Goal: Navigation & Orientation: Find specific page/section

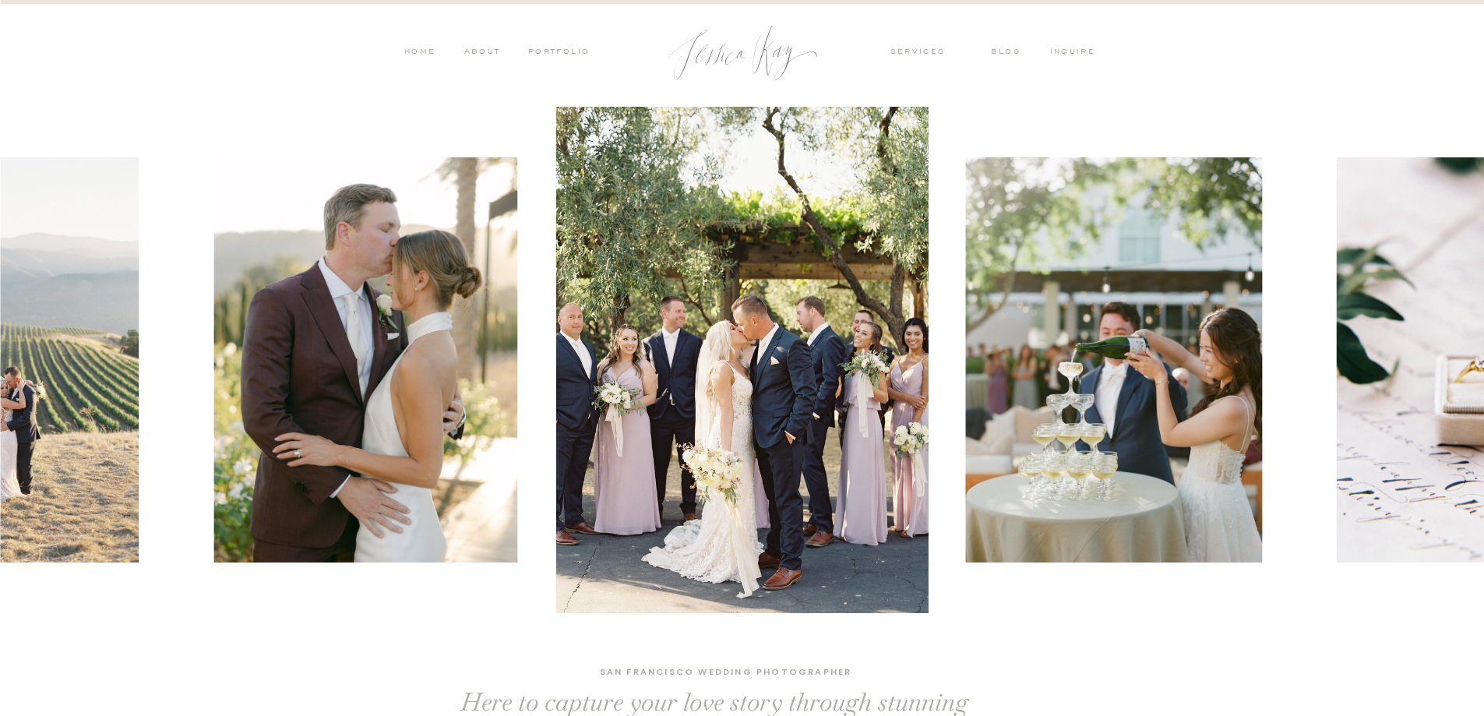
click at [573, 50] on nav "PORTFOLIO" at bounding box center [558, 53] width 65 height 14
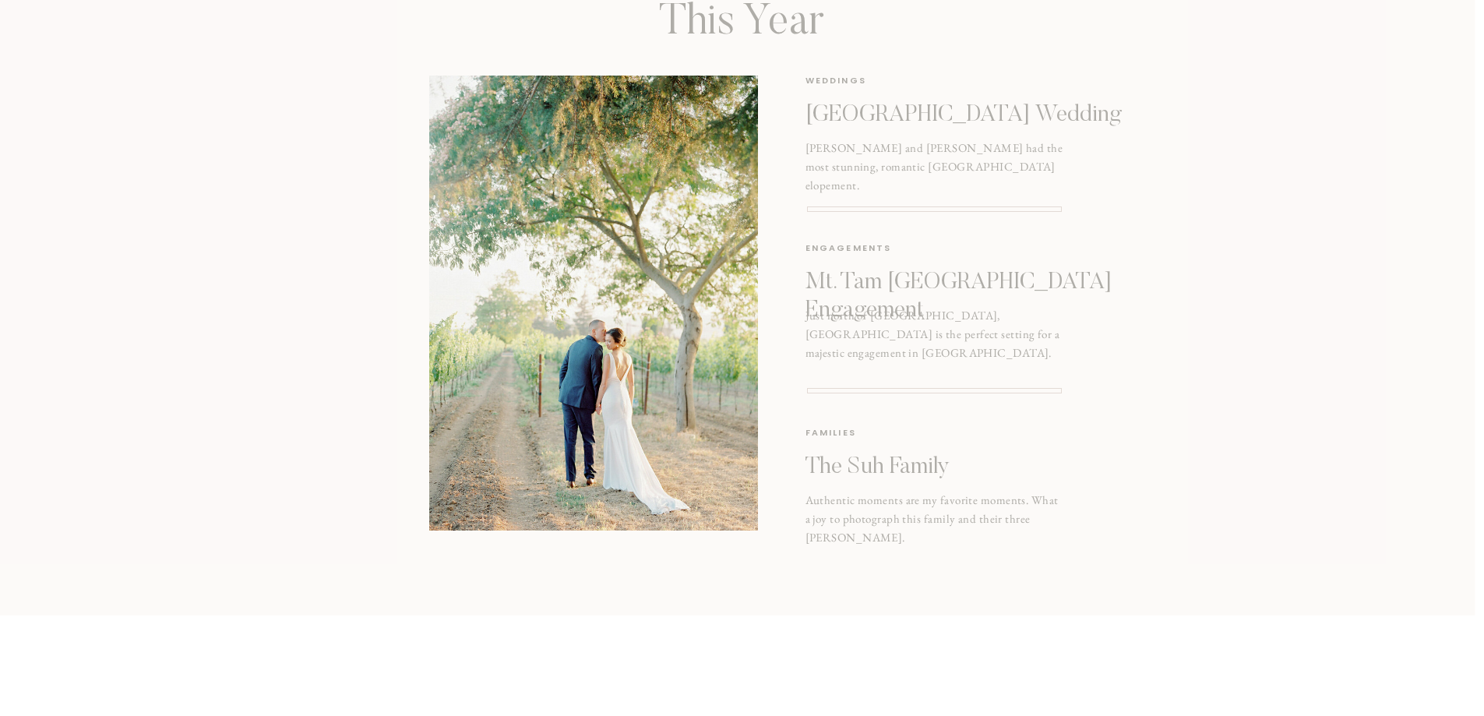
scroll to position [2726, 0]
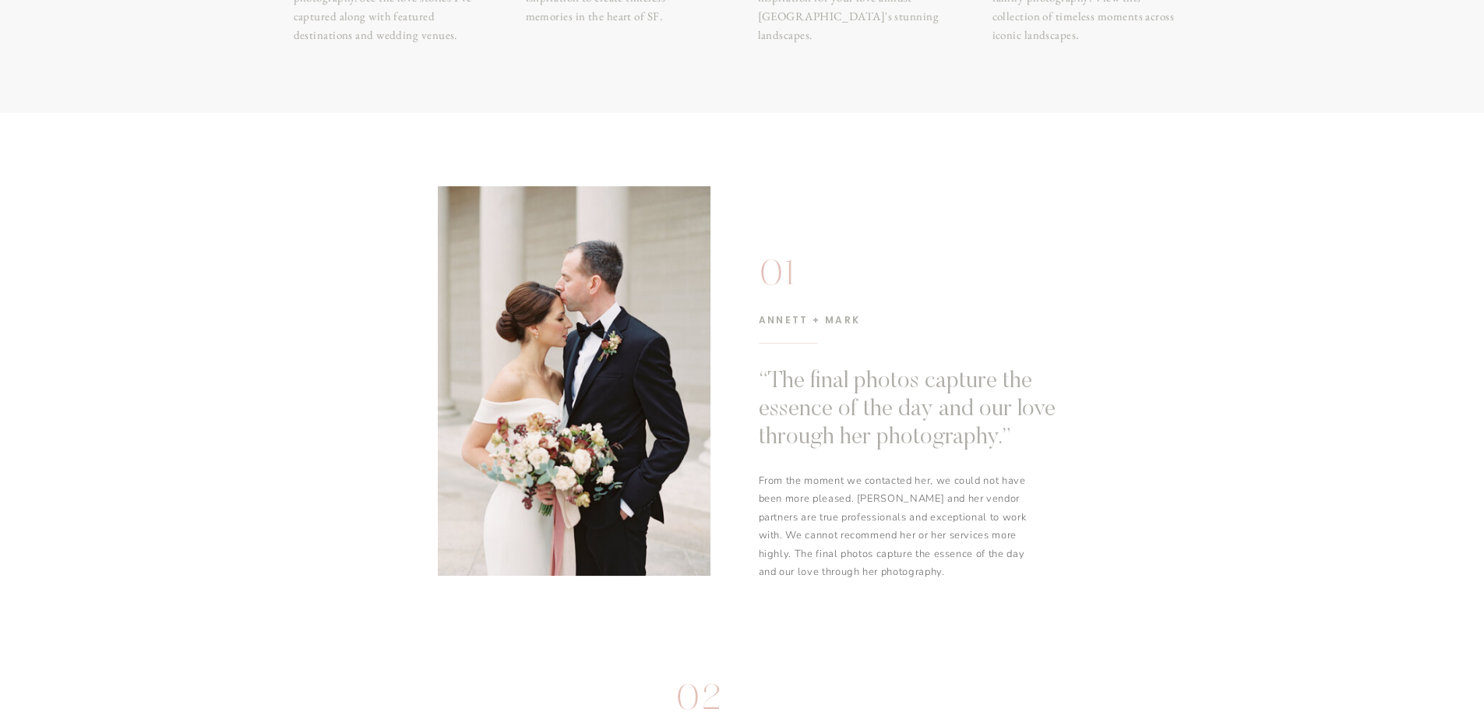
scroll to position [78, 0]
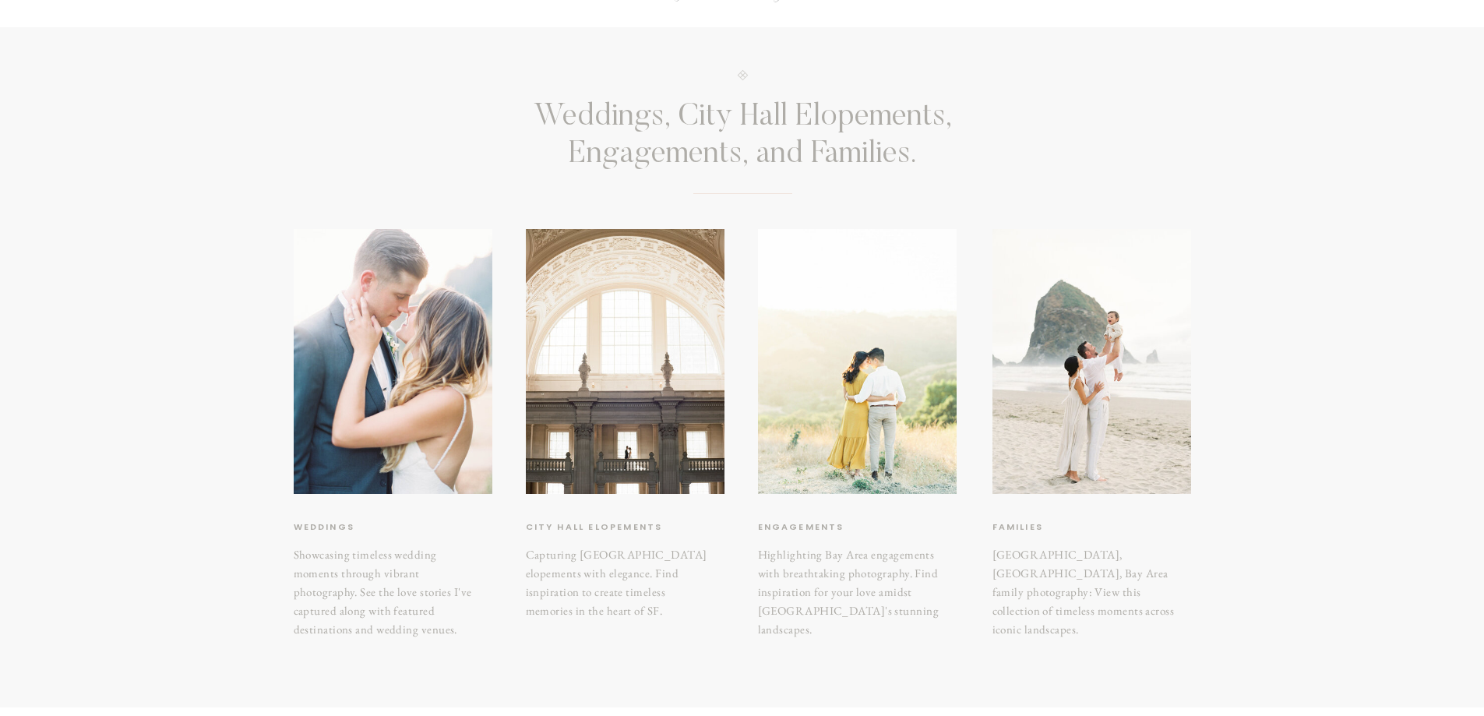
click at [833, 393] on div at bounding box center [857, 361] width 199 height 265
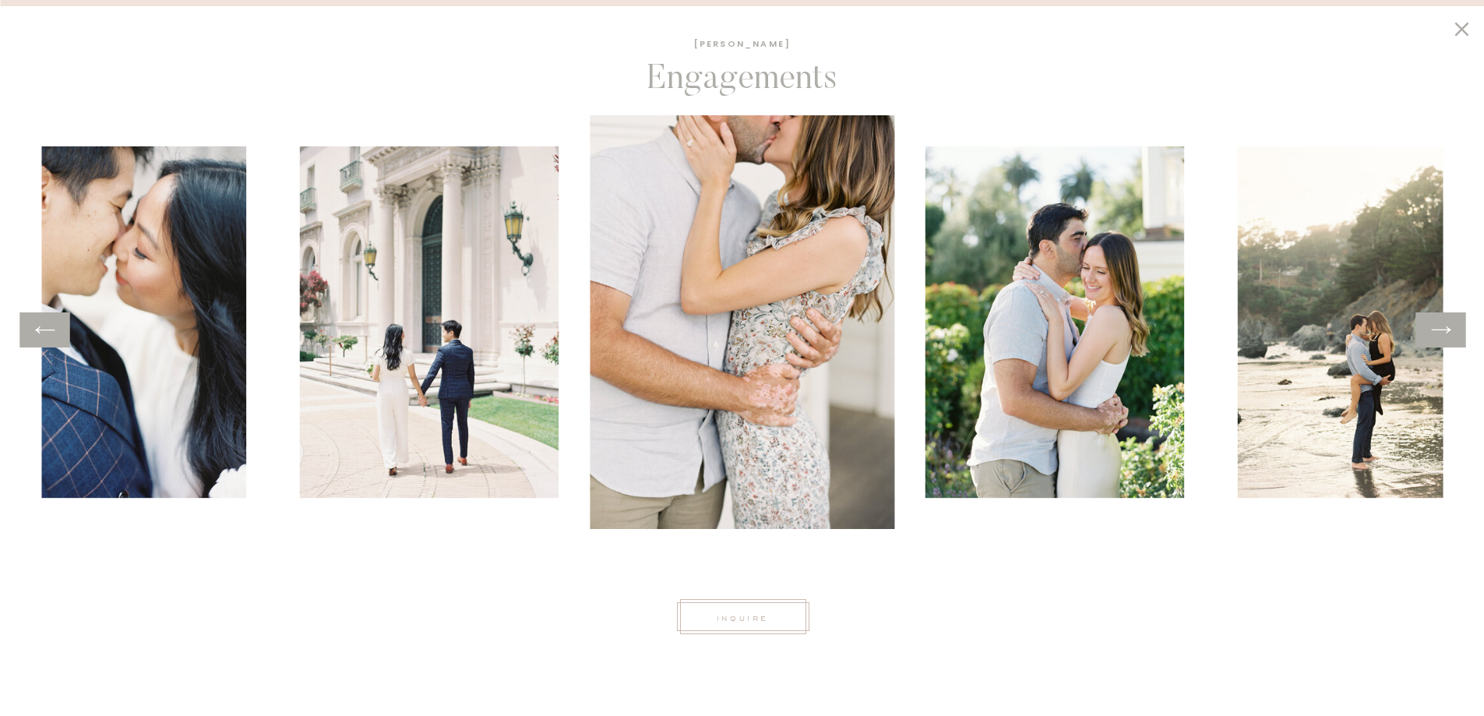
scroll to position [389, 0]
click at [1446, 330] on icon at bounding box center [1440, 330] width 23 height 24
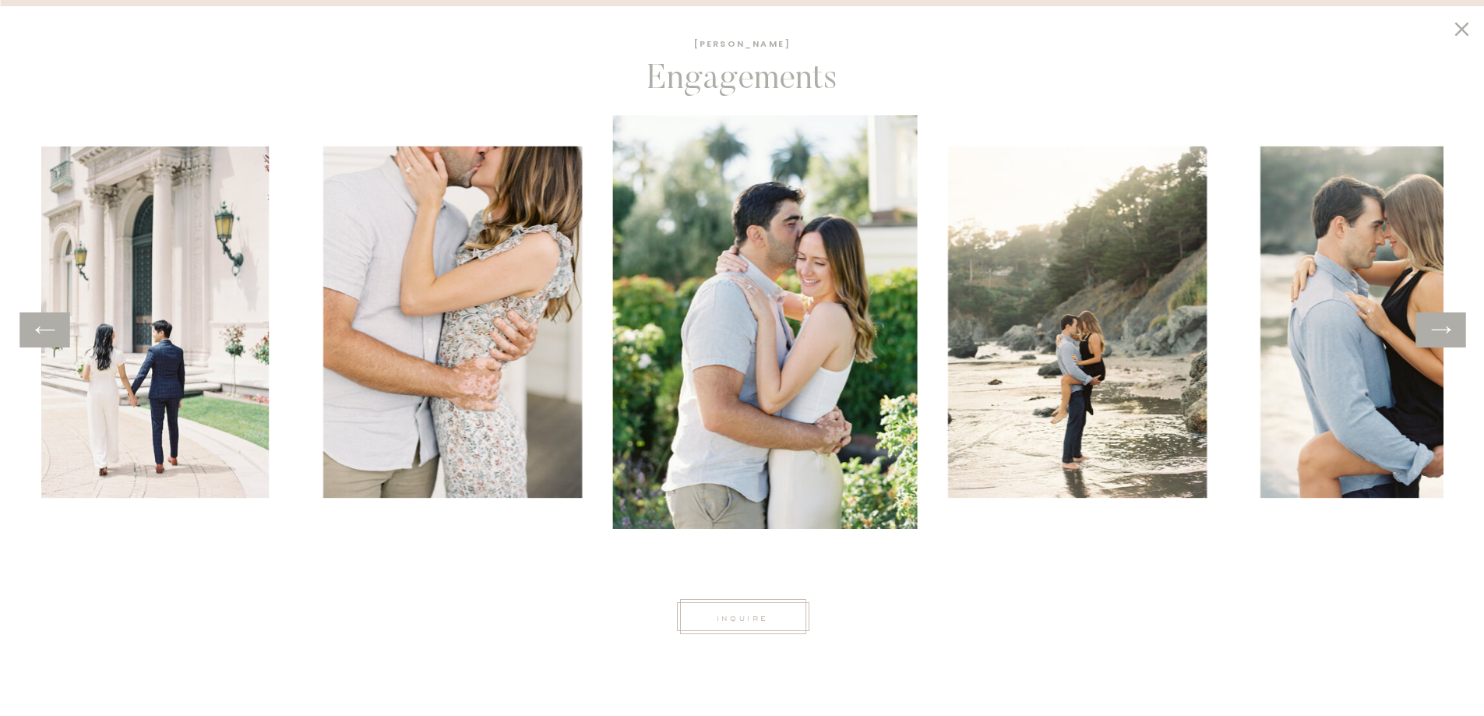
click at [1446, 330] on icon at bounding box center [1440, 329] width 19 height 7
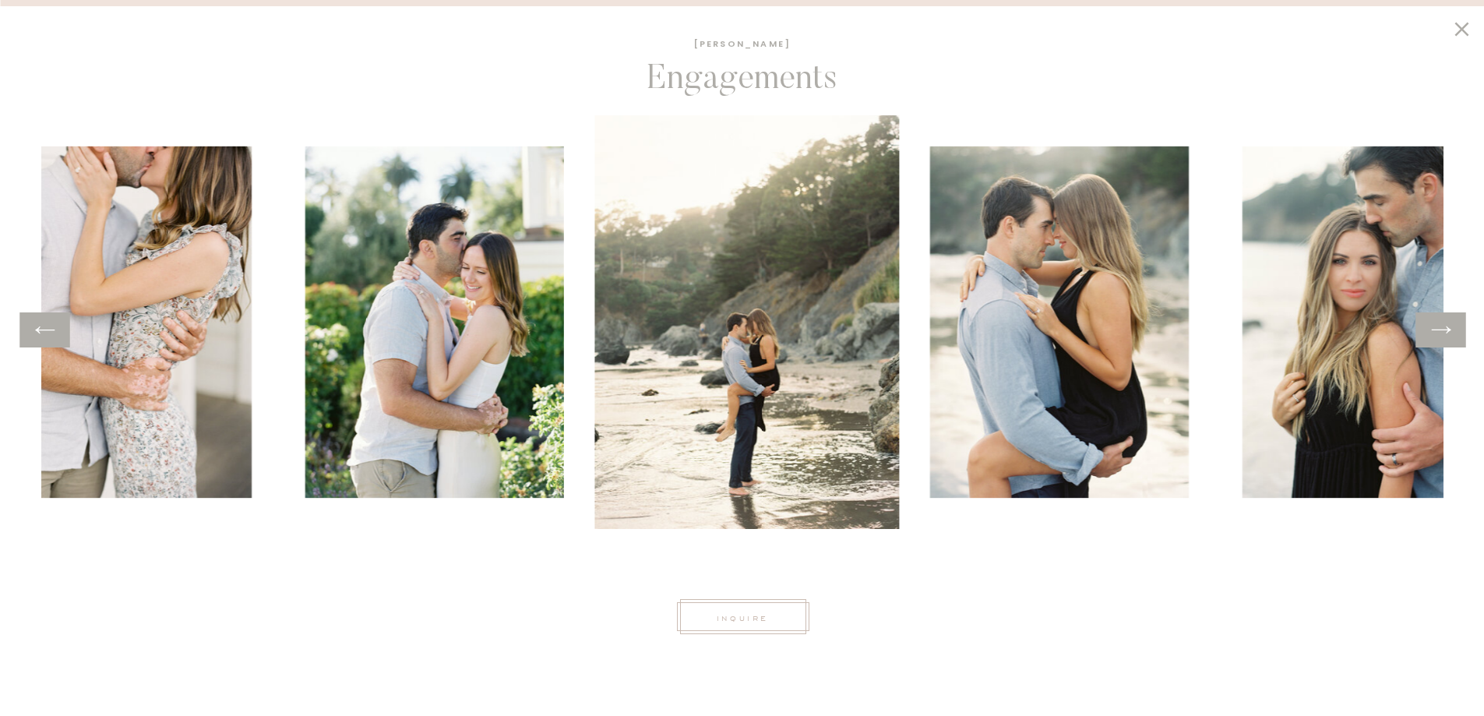
click at [1446, 330] on icon at bounding box center [1440, 329] width 19 height 7
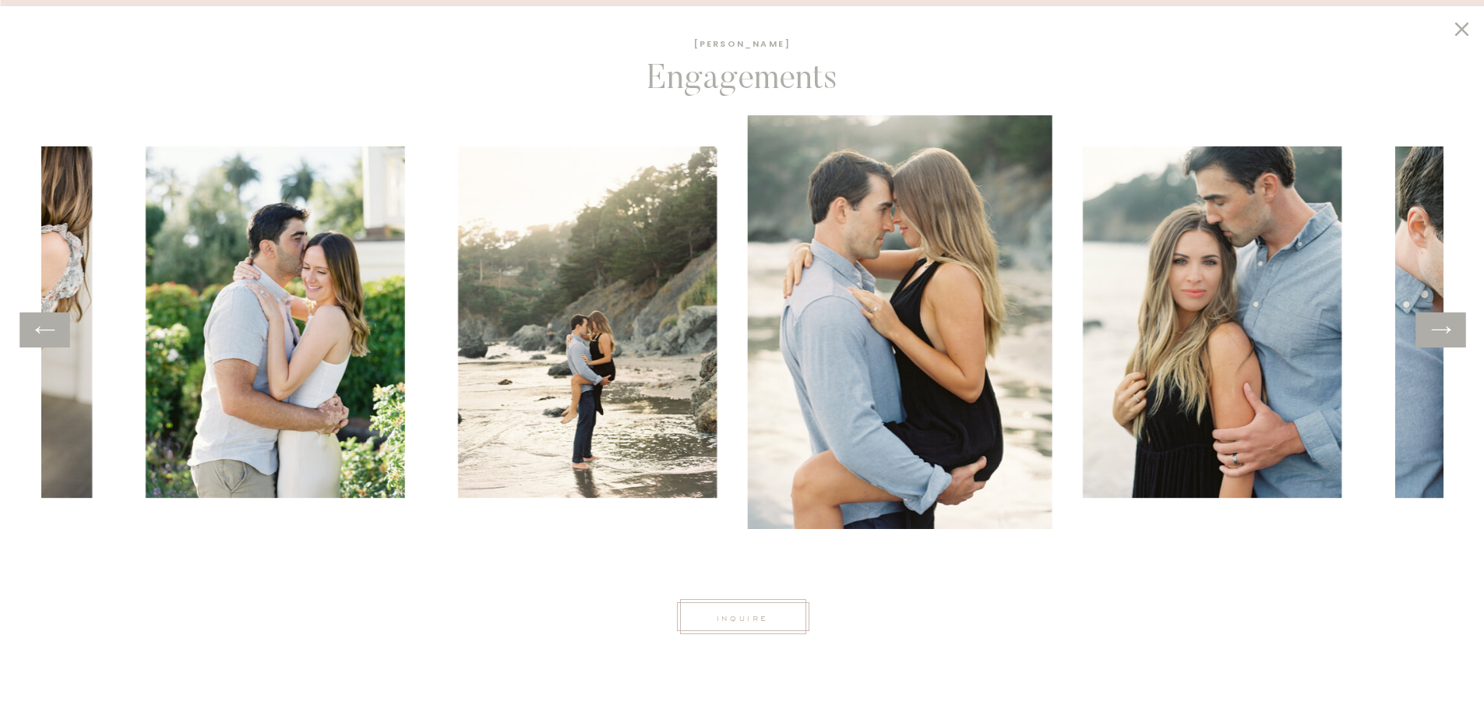
click at [1446, 330] on icon at bounding box center [1440, 329] width 19 height 7
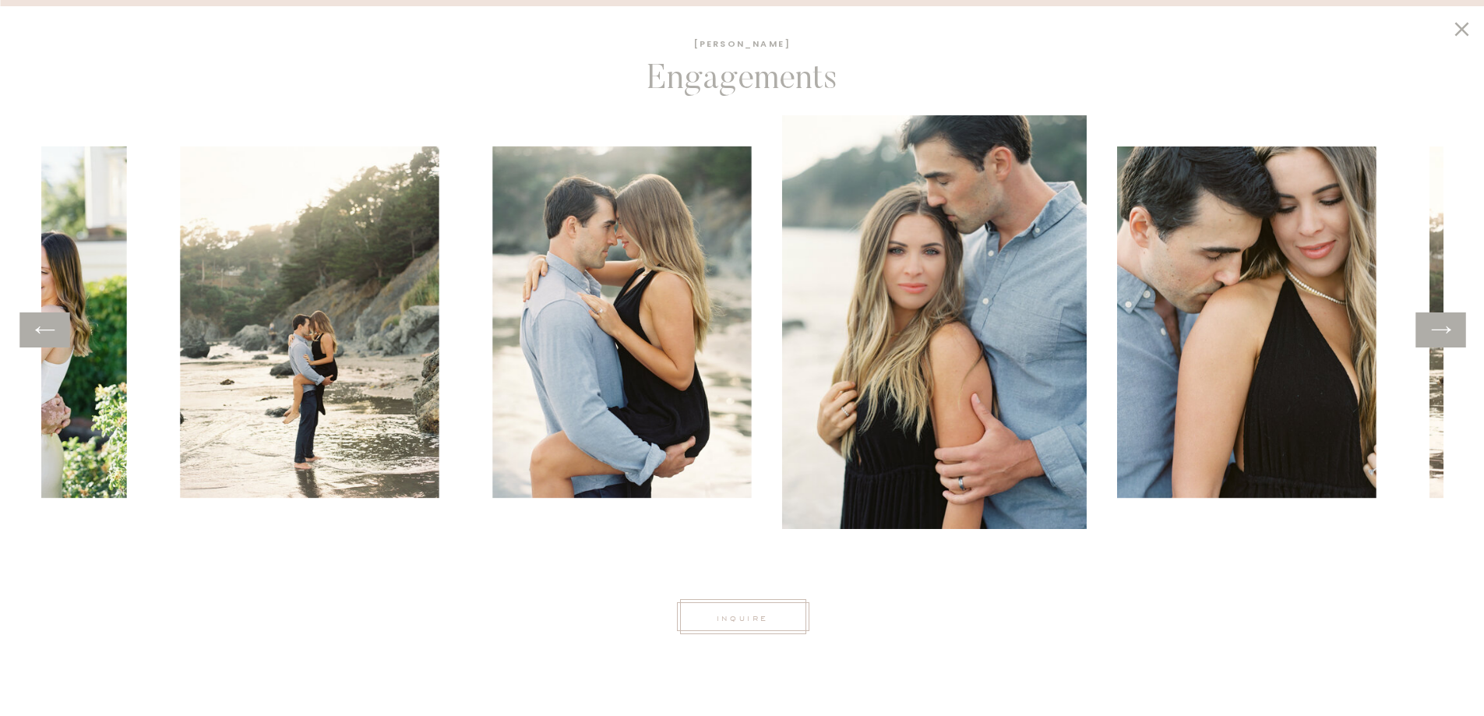
click at [1446, 330] on icon at bounding box center [1440, 329] width 19 height 7
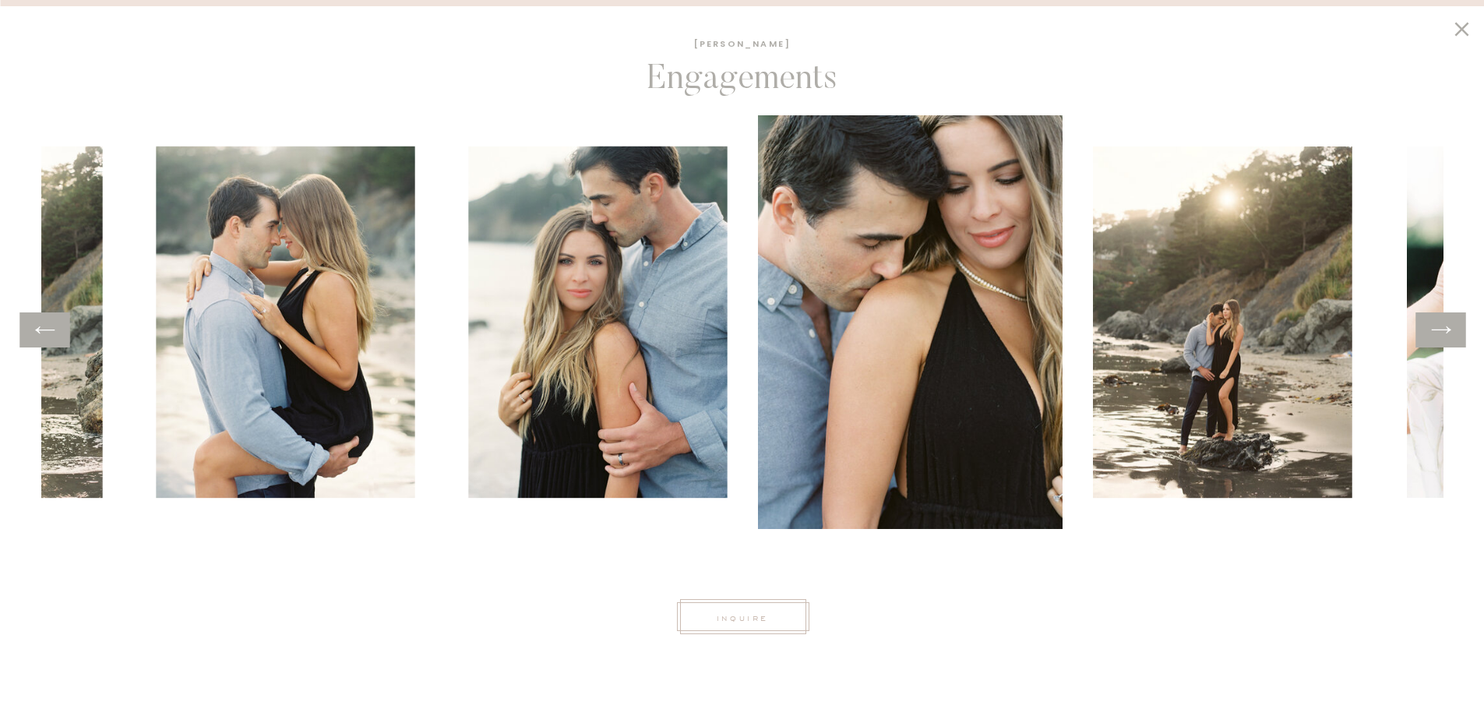
click at [1446, 330] on icon at bounding box center [1440, 329] width 19 height 7
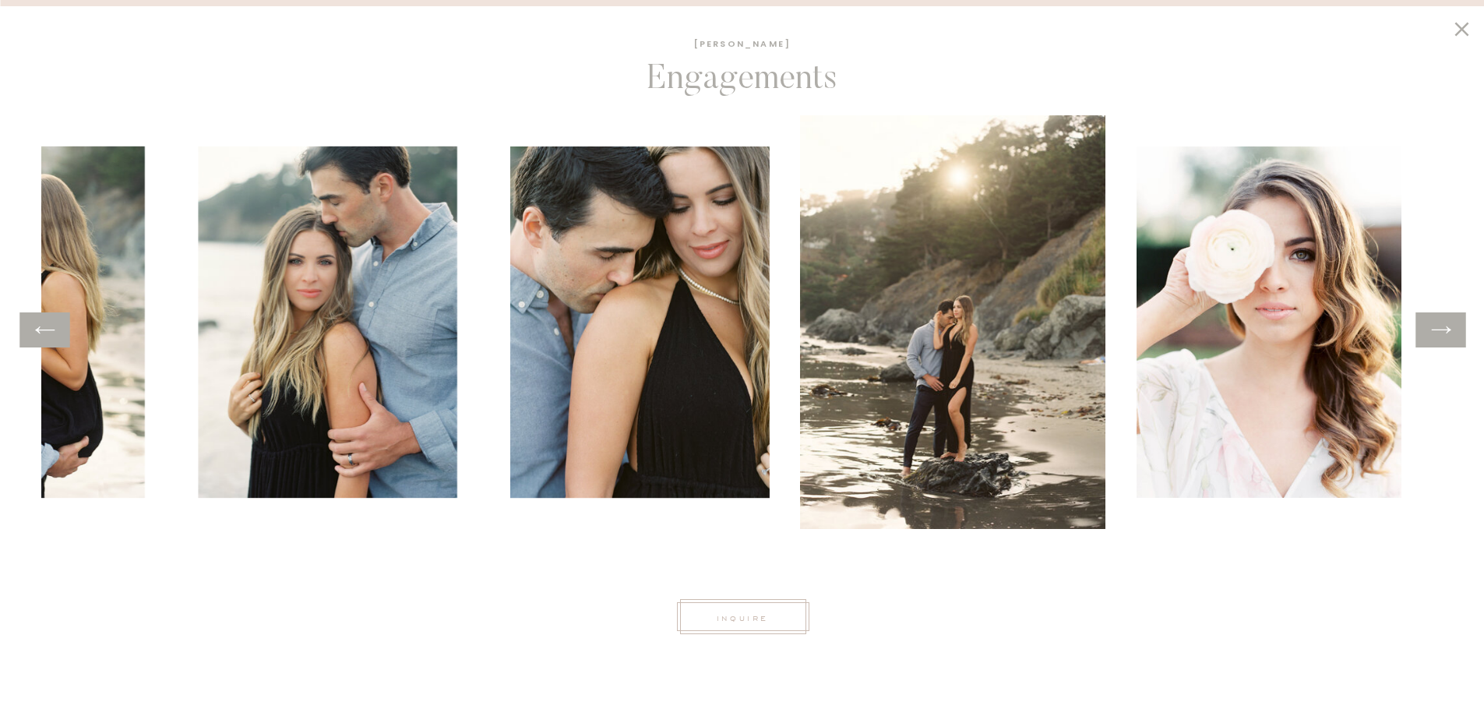
click at [1446, 330] on icon at bounding box center [1440, 329] width 19 height 7
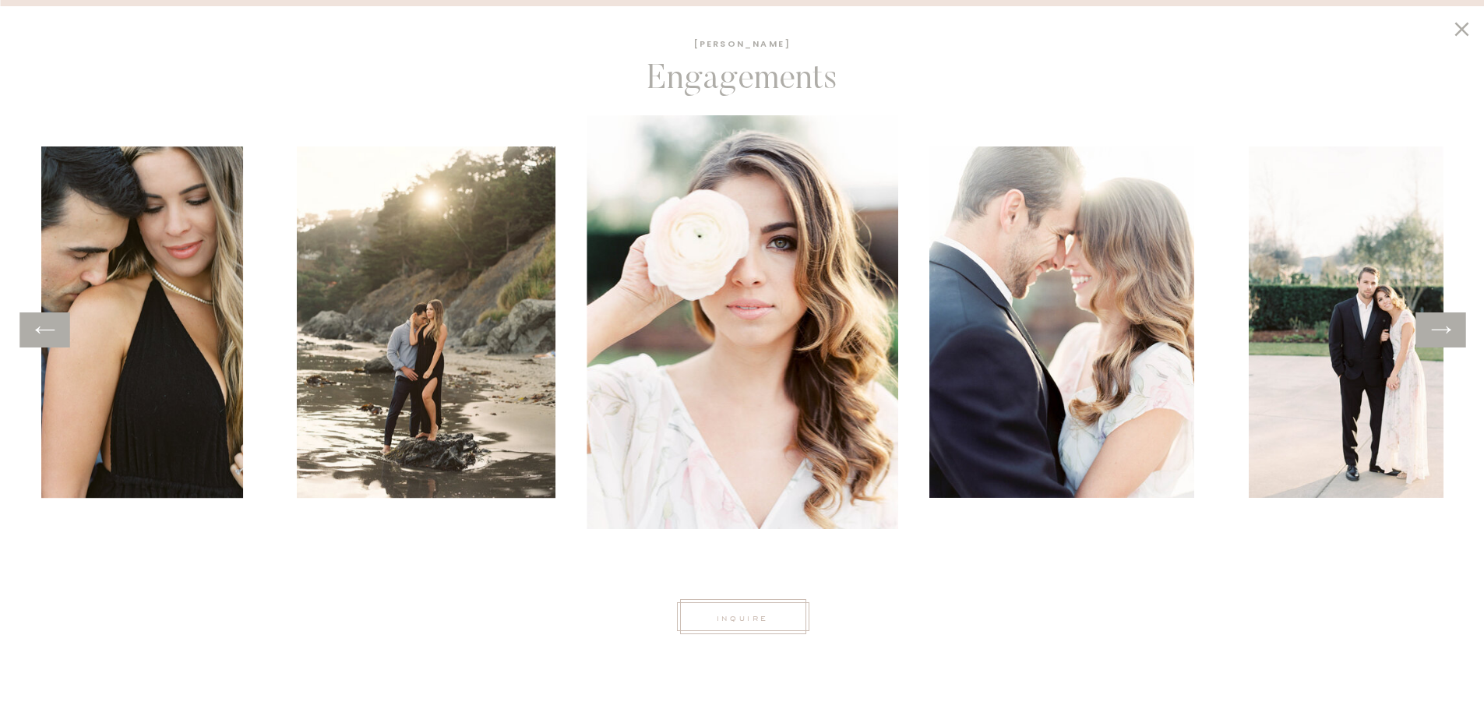
scroll to position [1480, 0]
click at [1437, 340] on icon at bounding box center [1440, 330] width 23 height 24
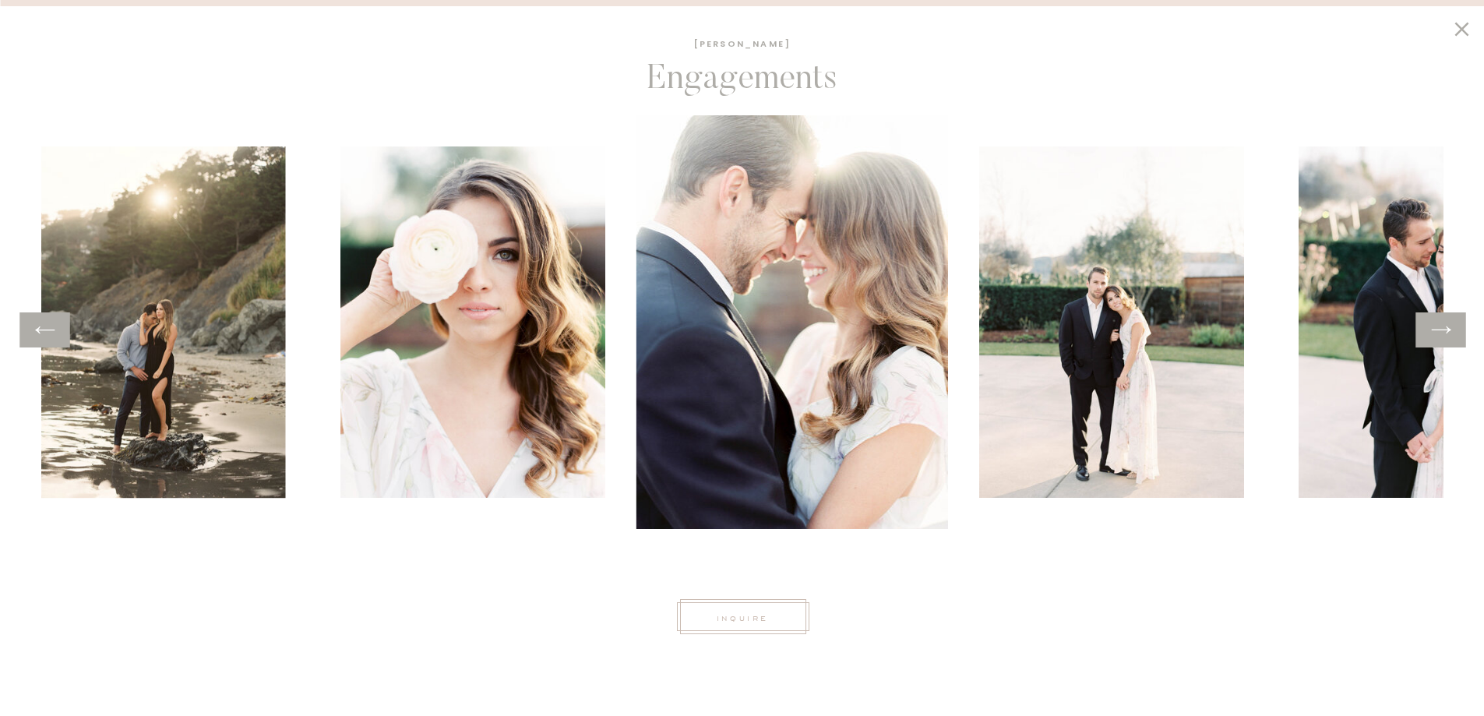
click at [1442, 329] on icon at bounding box center [1440, 329] width 19 height 7
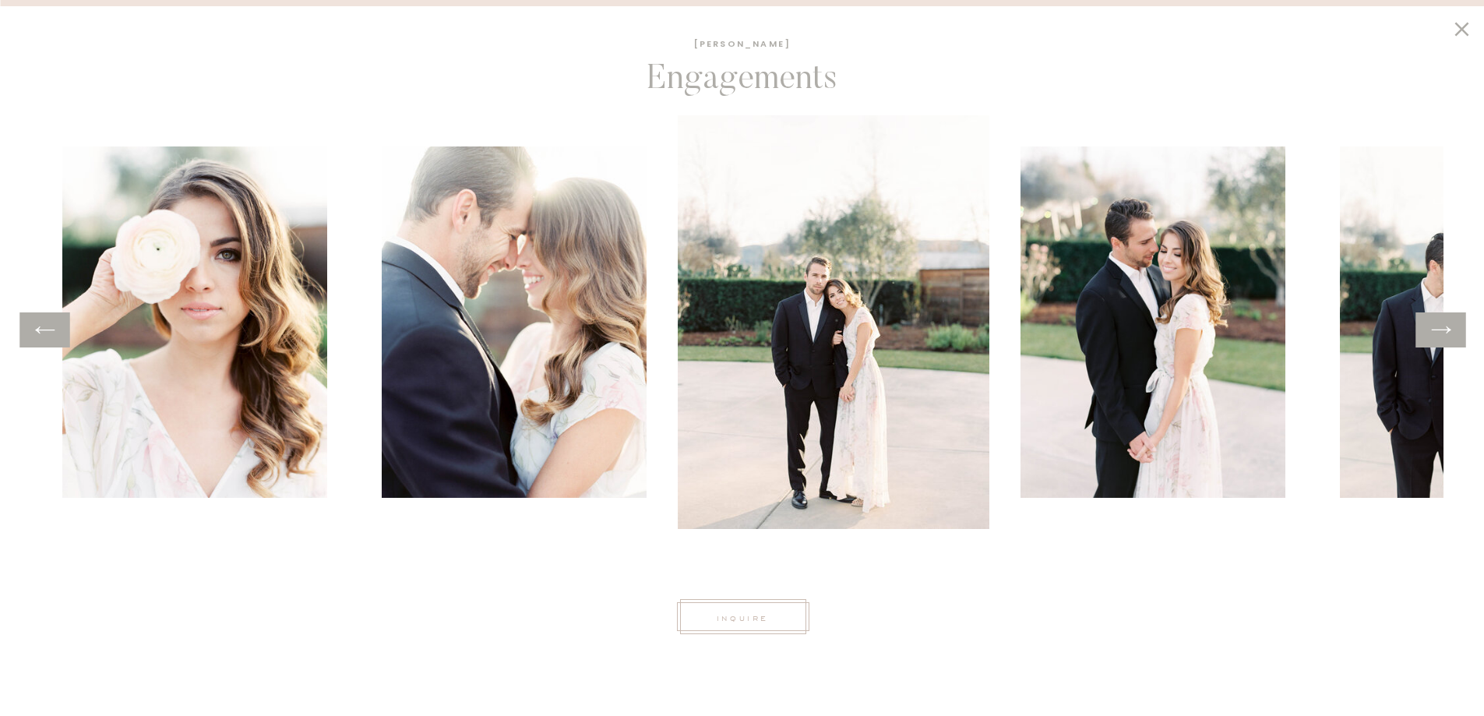
click at [1442, 329] on icon at bounding box center [1440, 329] width 19 height 7
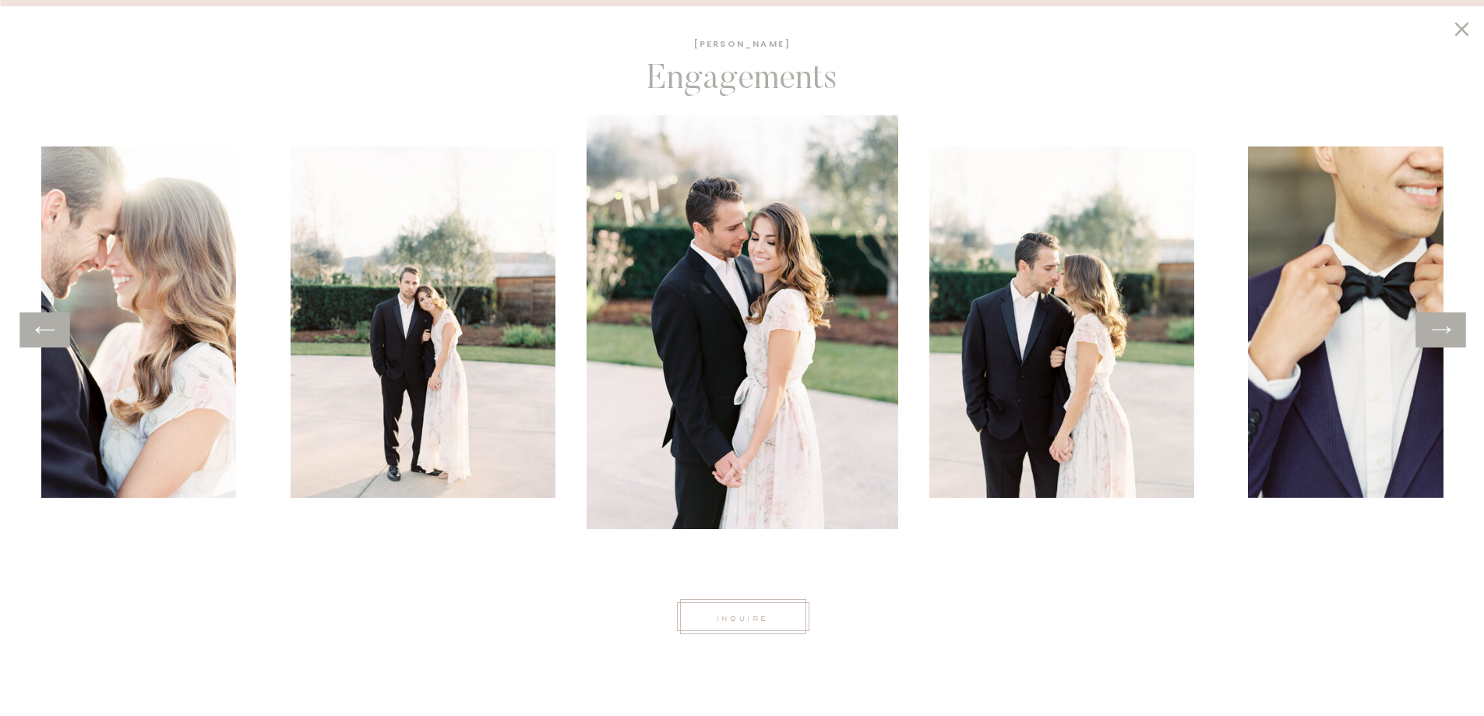
scroll to position [1770, 0]
click at [1444, 320] on icon at bounding box center [1440, 330] width 23 height 24
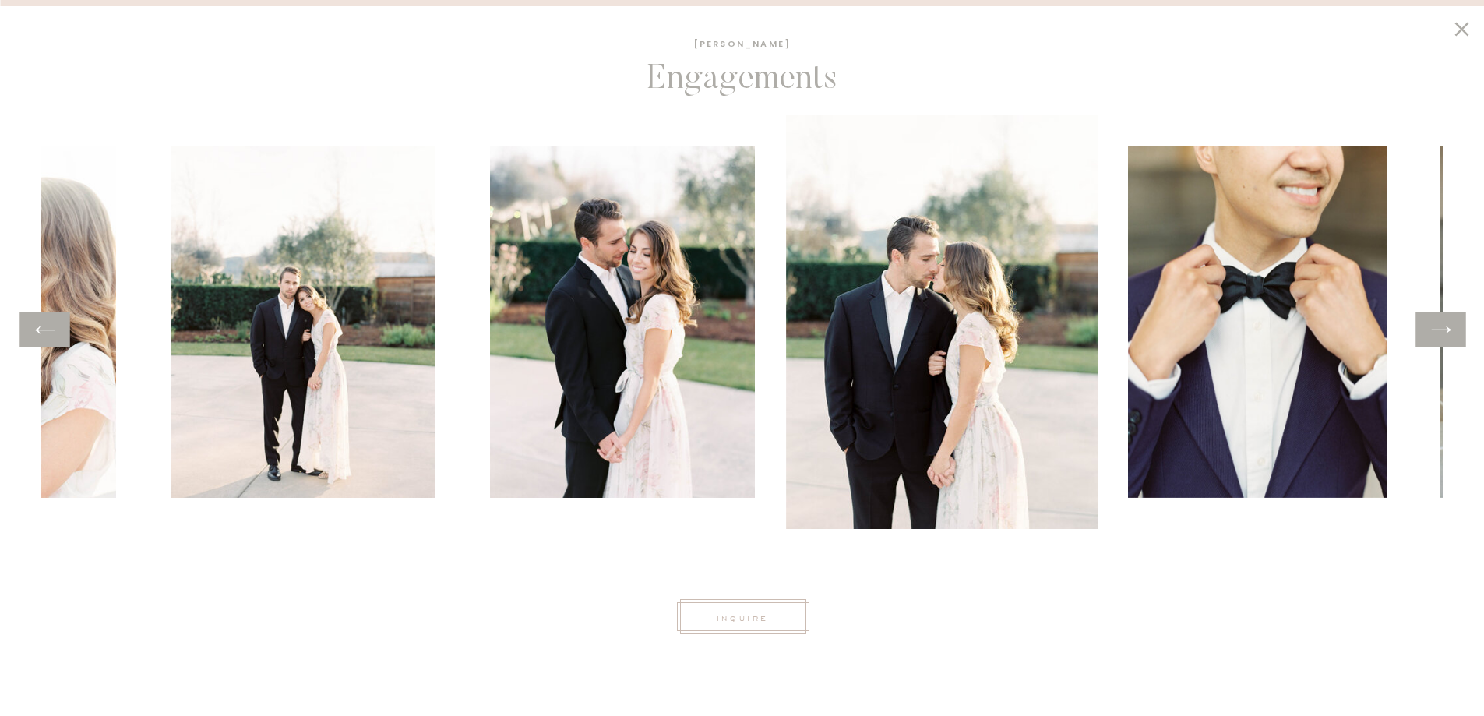
click at [1443, 320] on icon at bounding box center [1440, 330] width 23 height 24
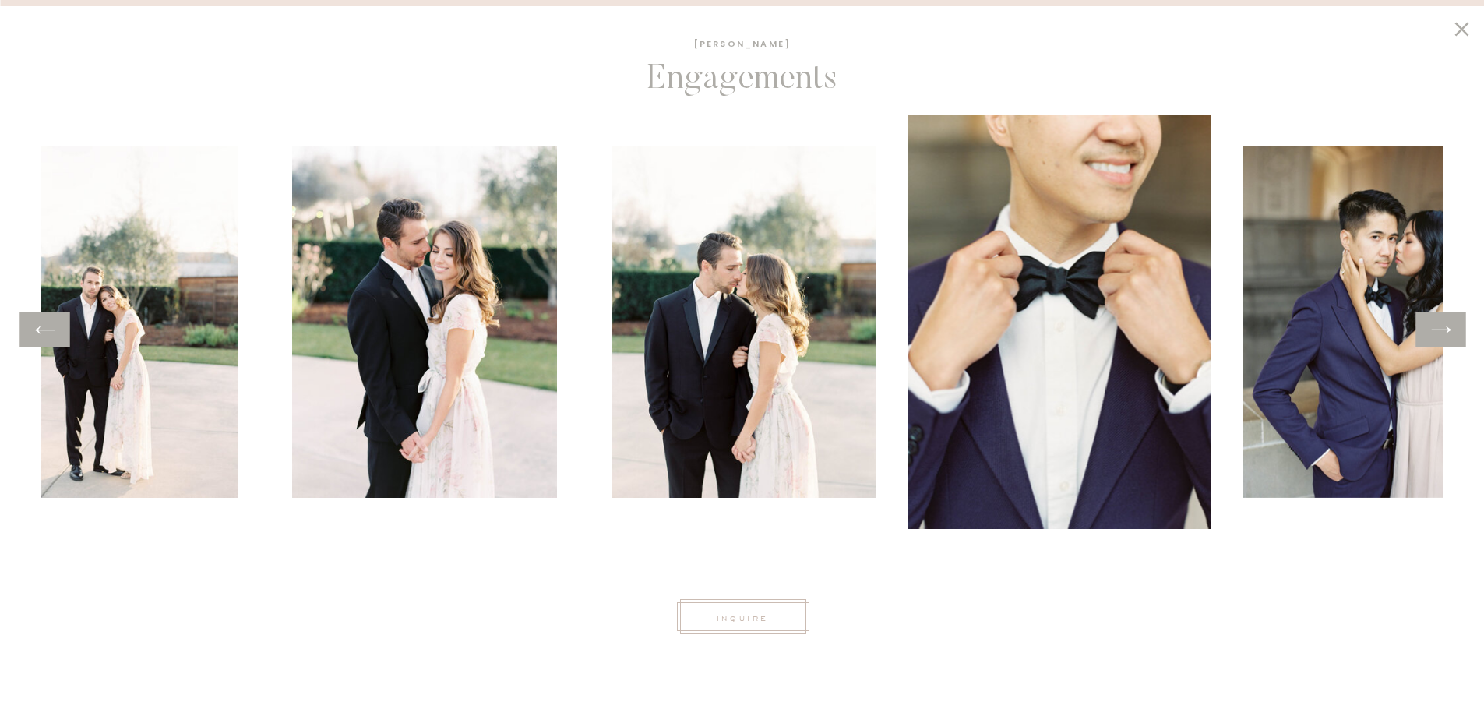
click at [1443, 320] on icon at bounding box center [1440, 330] width 23 height 24
